Goal: Task Accomplishment & Management: Manage account settings

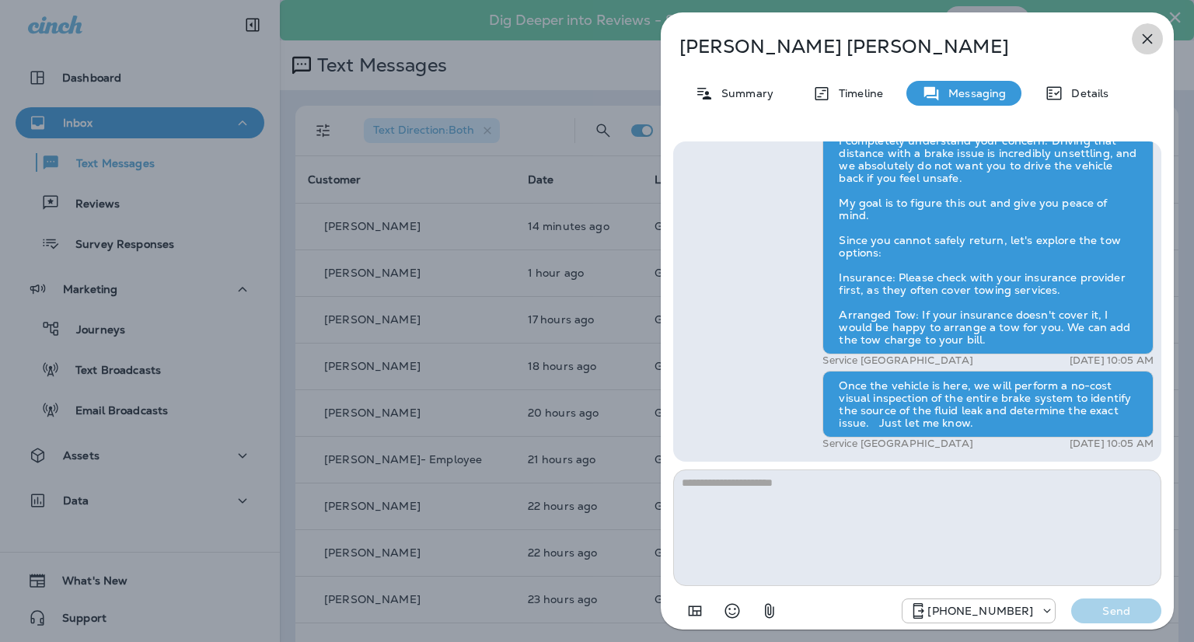
click at [1155, 30] on icon "button" at bounding box center [1147, 39] width 19 height 19
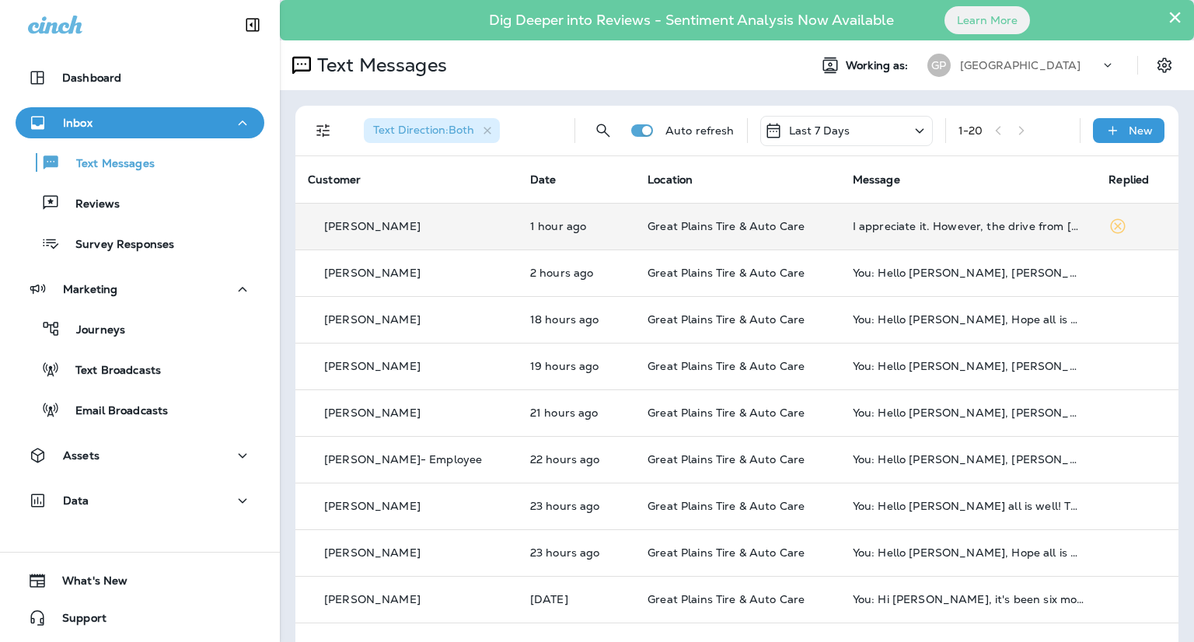
click at [932, 237] on td "I appreciate it. However, the drive from [PERSON_NAME] to [GEOGRAPHIC_DATA] was…" at bounding box center [968, 226] width 257 height 47
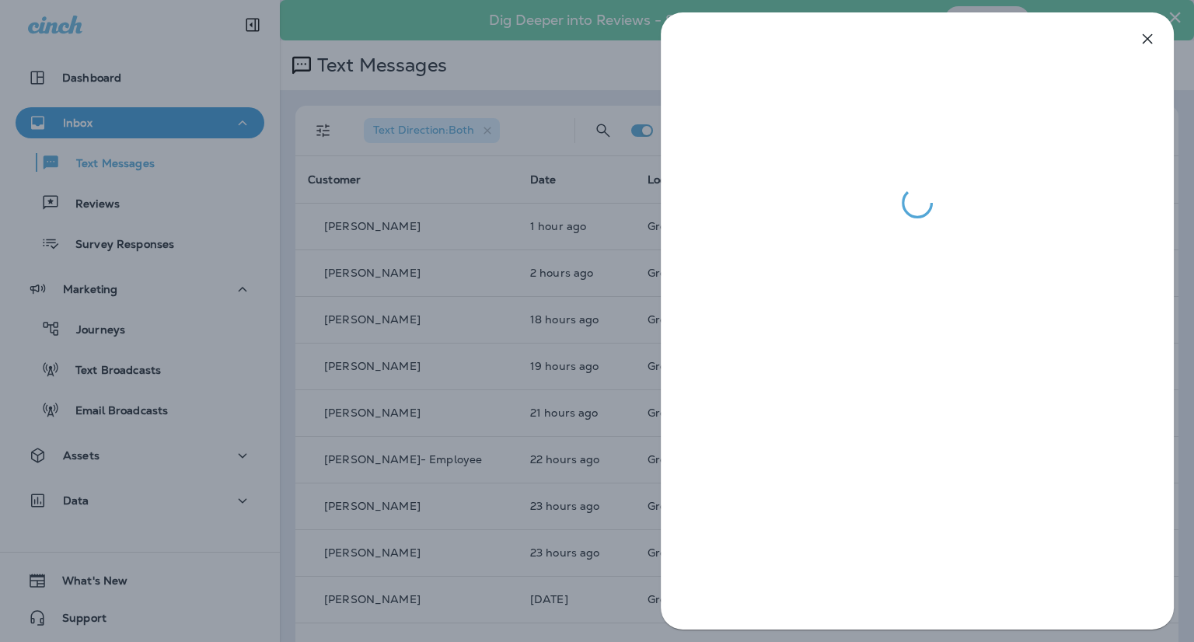
click at [602, 81] on div at bounding box center [597, 321] width 1194 height 642
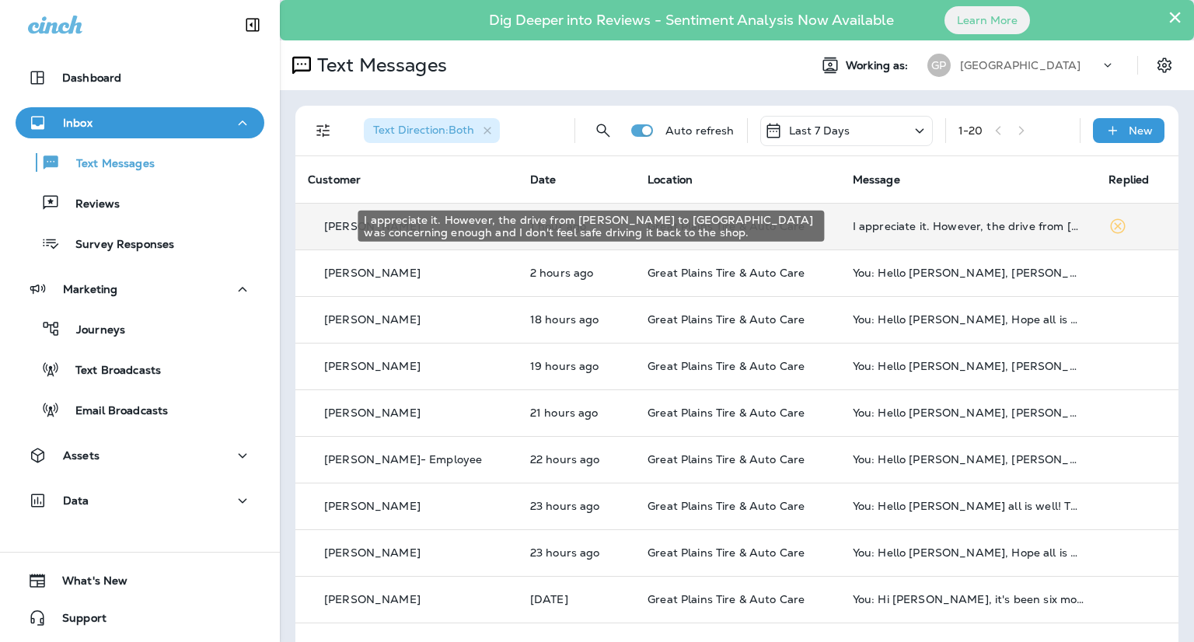
click at [992, 225] on div "I appreciate it. However, the drive from [PERSON_NAME] to [GEOGRAPHIC_DATA] was…" at bounding box center [969, 226] width 232 height 12
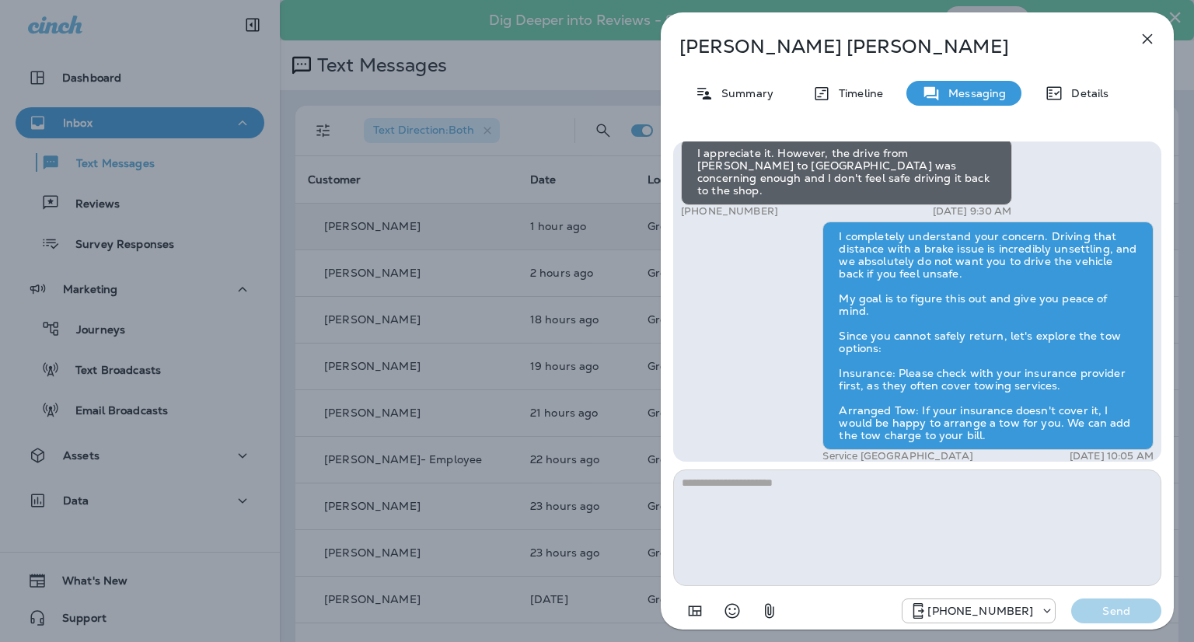
scroll to position [-232, 0]
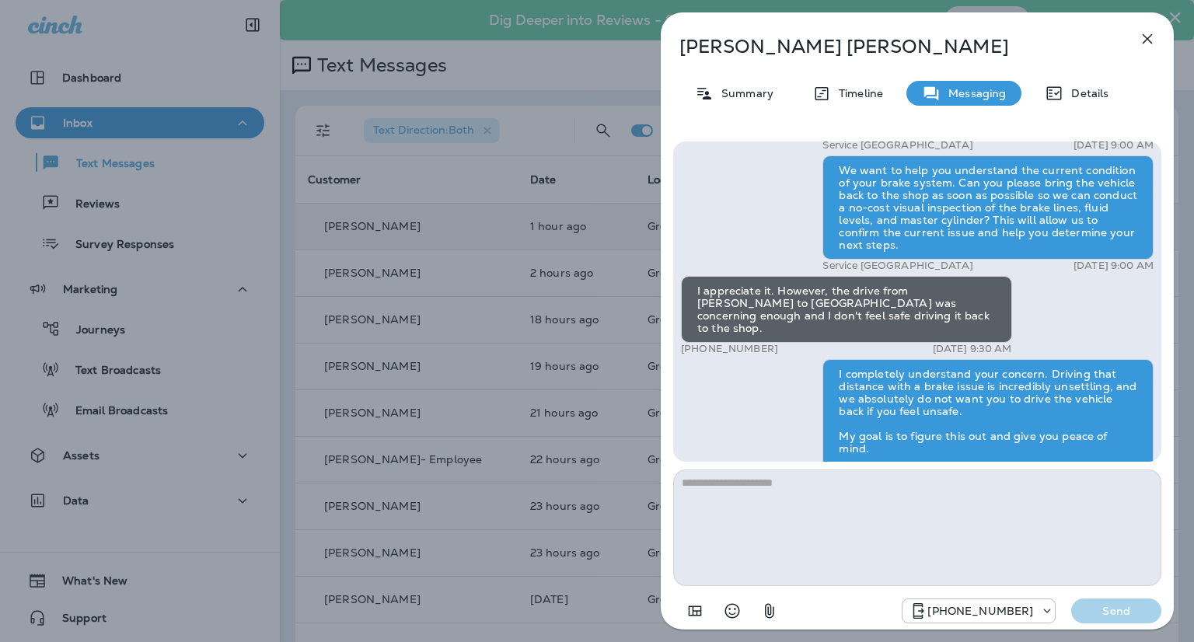
click at [99, 209] on div "[PERSON_NAME] Summary Timeline Messaging Details Hello [PERSON_NAME] all is wel…" at bounding box center [597, 321] width 1194 height 642
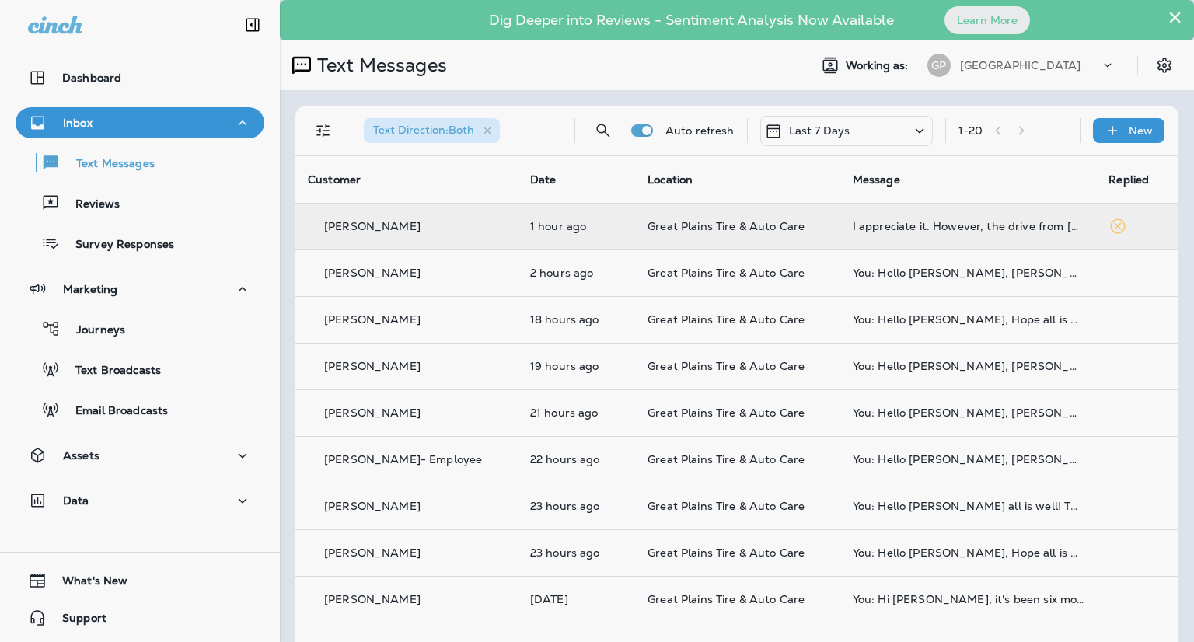
click at [96, 207] on div at bounding box center [679, 321] width 1194 height 642
click at [90, 204] on p "Reviews" at bounding box center [90, 204] width 60 height 15
